Goal: Task Accomplishment & Management: Manage account settings

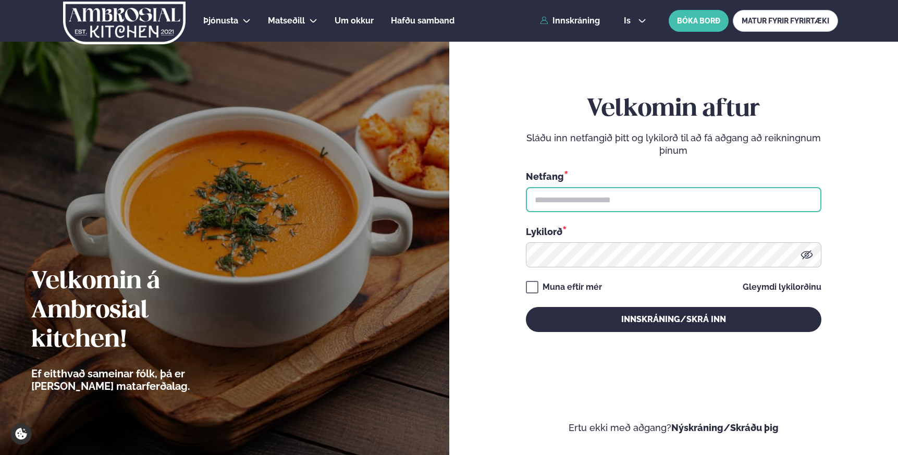
click at [604, 192] on input "text" at bounding box center [673, 199] width 295 height 25
type input "**********"
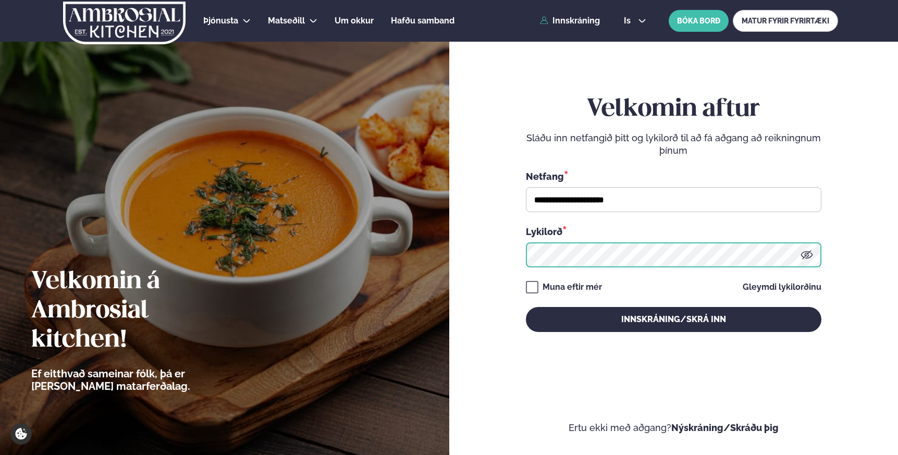
click at [526, 307] on button "Innskráning/Skrá inn" at bounding box center [673, 319] width 295 height 25
